Goal: Find specific page/section: Find specific page/section

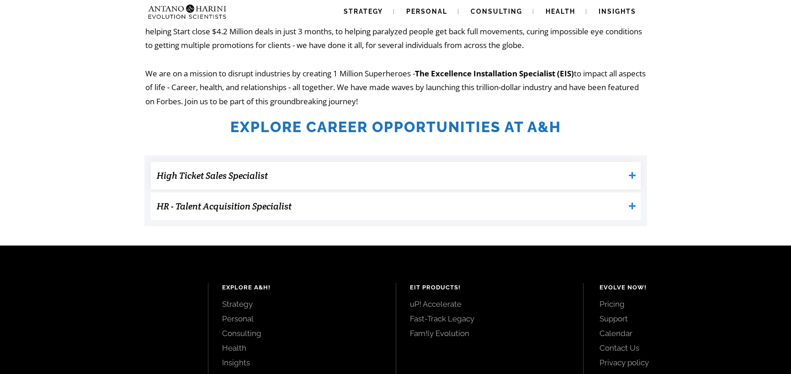
scroll to position [217, 0]
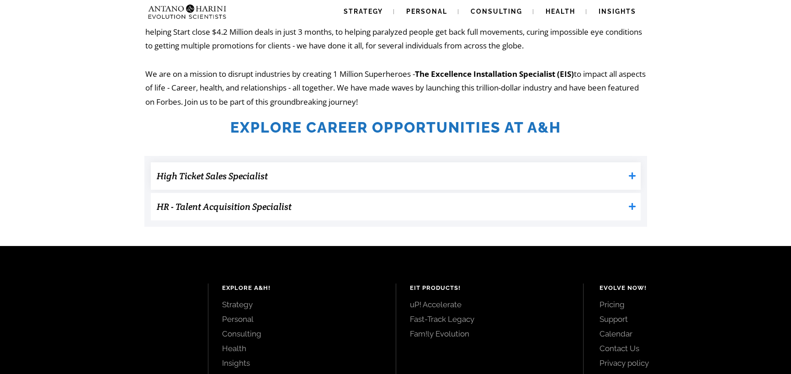
click at [549, 177] on h3 "High Ticket Sales Specialist" at bounding box center [391, 176] width 468 height 18
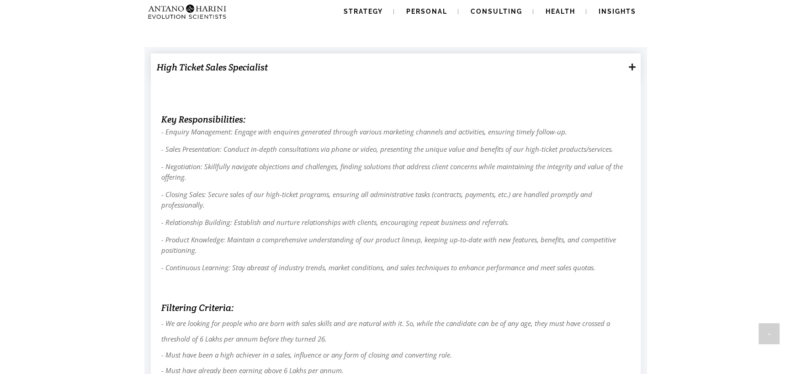
scroll to position [326, 0]
click at [280, 70] on h3 "High Ticket Sales Specialist" at bounding box center [391, 67] width 468 height 18
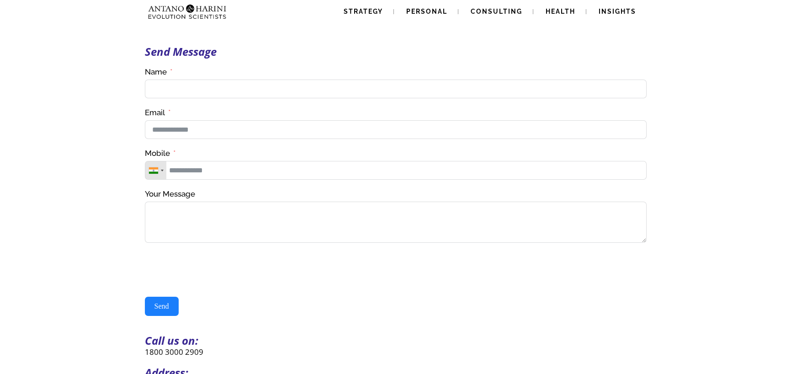
scroll to position [271, 0]
